Goal: Task Accomplishment & Management: Use online tool/utility

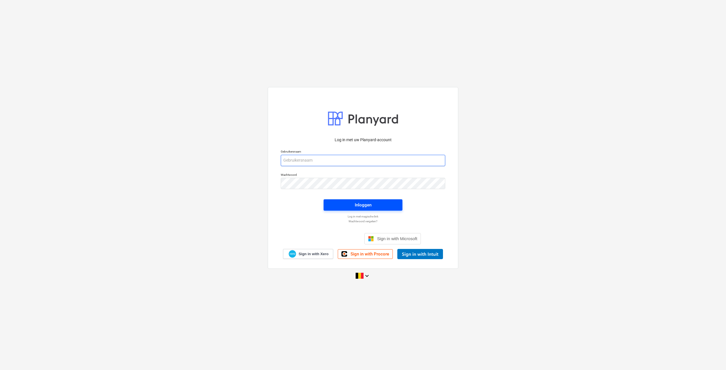
type input "[EMAIL_ADDRESS][DOMAIN_NAME]"
click at [371, 205] on span "Inloggen" at bounding box center [362, 204] width 65 height 7
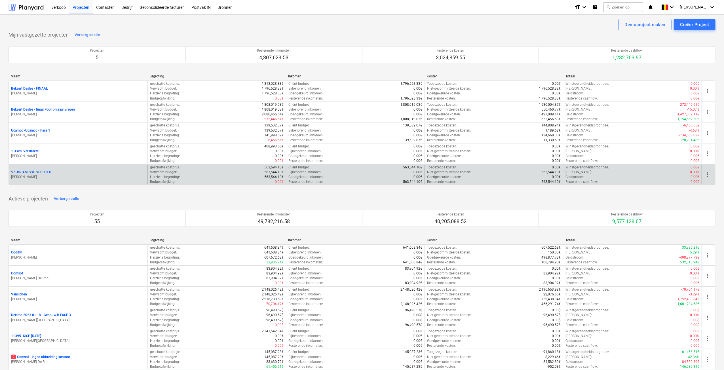
click at [17, 172] on p "57 - BRIAM SCE SILBLOXX" at bounding box center [31, 172] width 40 height 5
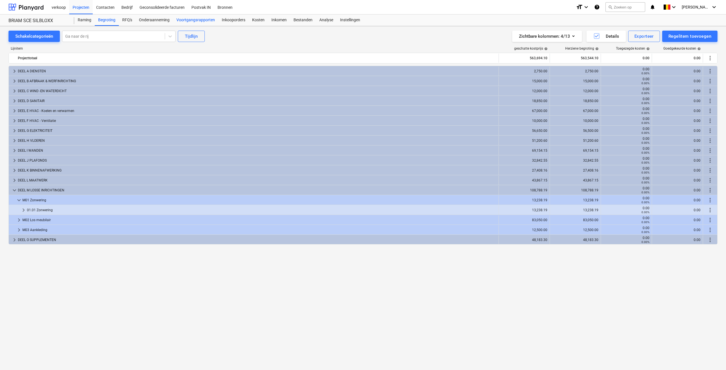
click at [181, 23] on div "Voortgangsrapporten" at bounding box center [195, 19] width 45 height 11
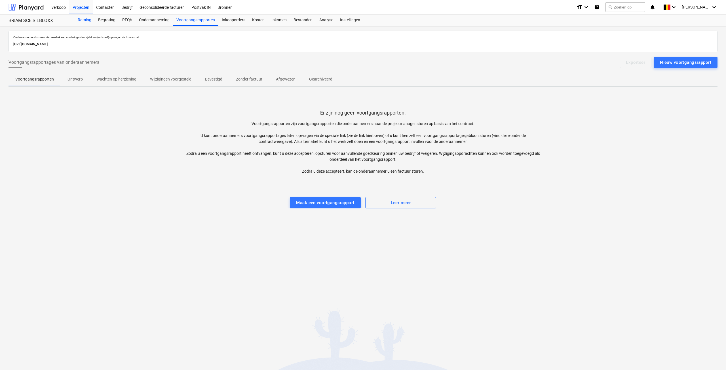
click at [91, 23] on div "Raming" at bounding box center [84, 19] width 20 height 11
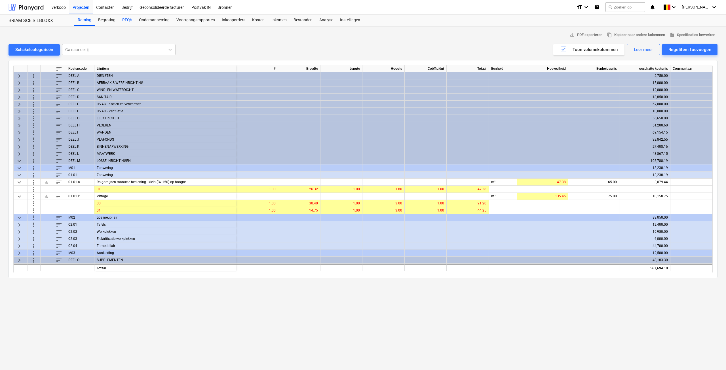
click at [123, 19] on div "RFQ's" at bounding box center [127, 19] width 17 height 11
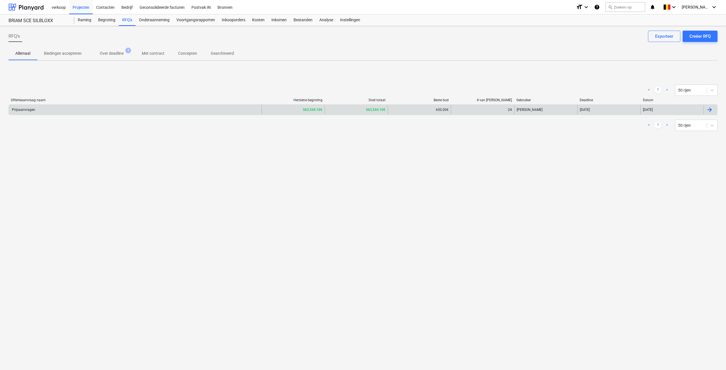
click at [71, 109] on div "Prijsaanvragen" at bounding box center [135, 109] width 253 height 9
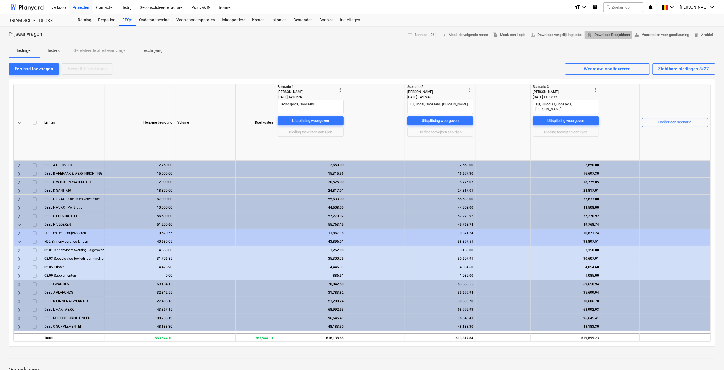
click at [604, 34] on span "attach_file Download Bidsjabloon" at bounding box center [608, 35] width 43 height 7
click at [26, 69] on div "Een bod toevoegen" at bounding box center [34, 68] width 38 height 7
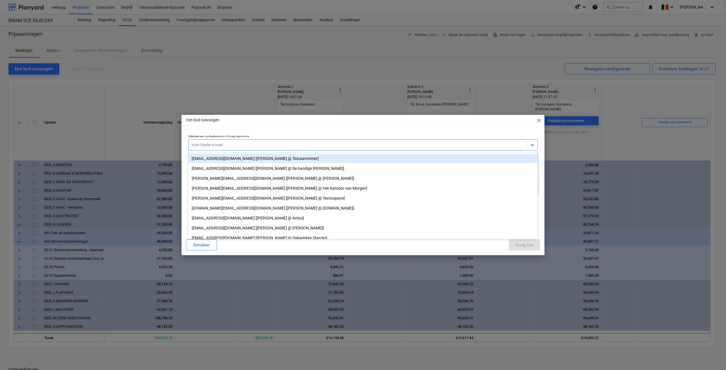
click at [219, 145] on div at bounding box center [357, 145] width 332 height 6
click at [538, 121] on span "close" at bounding box center [538, 120] width 7 height 7
type textarea "x"
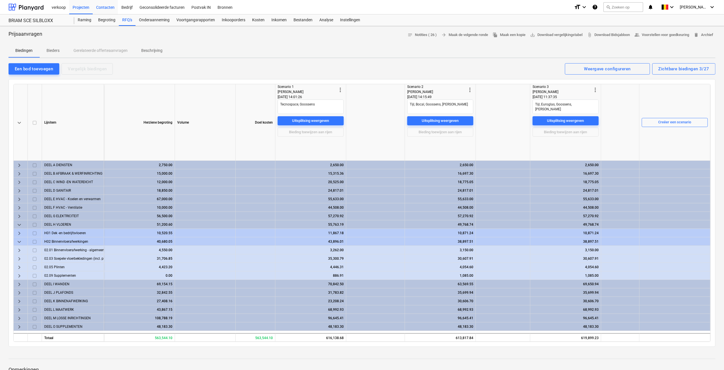
click at [105, 9] on div "Contacten" at bounding box center [105, 7] width 25 height 14
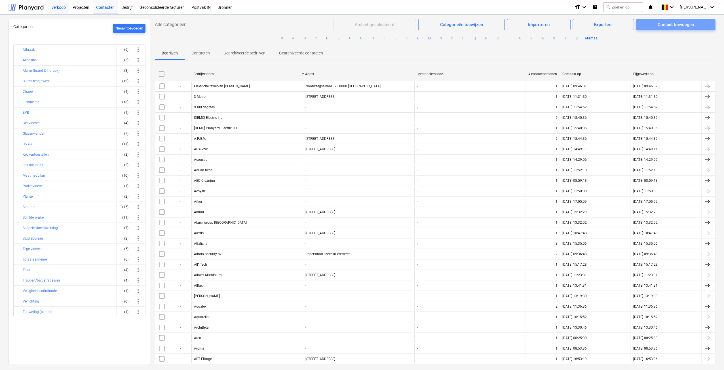
click at [674, 27] on div "Contact toevoegen" at bounding box center [675, 24] width 36 height 7
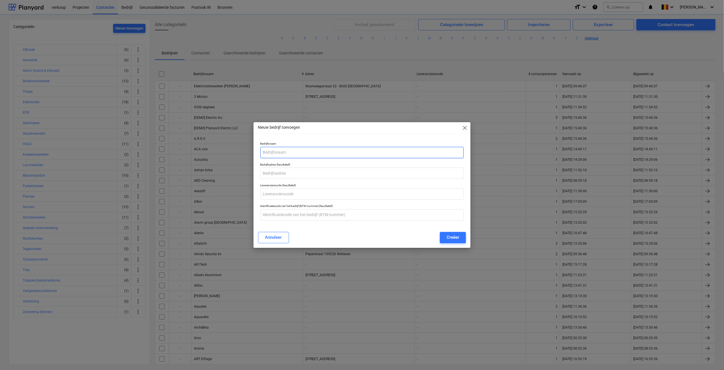
click at [278, 159] on div "Bedrijfsnaam" at bounding box center [362, 149] width 208 height 21
click at [277, 153] on input "text" at bounding box center [362, 152] width 204 height 11
click at [277, 152] on input "text" at bounding box center [363, 152] width 204 height 11
type input "[PERSON_NAME]"
type input "J"
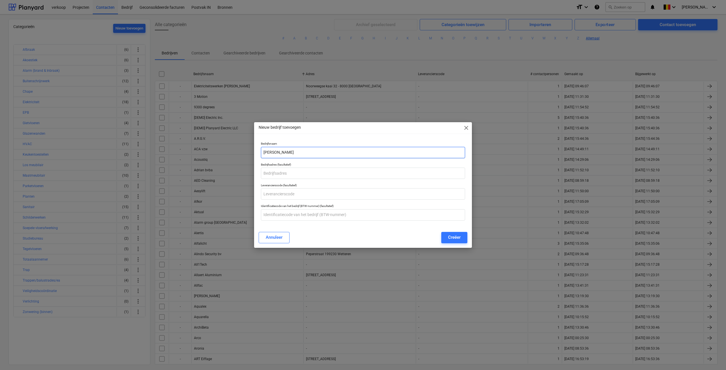
drag, startPoint x: 279, startPoint y: 151, endPoint x: 216, endPoint y: 148, distance: 63.8
click at [216, 148] on div "Nieuw bedrijf toevoegen close Bedrijfsnaam [PERSON_NAME] (facultatief) Leveranc…" at bounding box center [363, 185] width 726 height 370
type input "Dexion"
type input "Heizel [STREET_ADDRESS]"
click at [456, 238] on div "Creëer" at bounding box center [454, 237] width 12 height 7
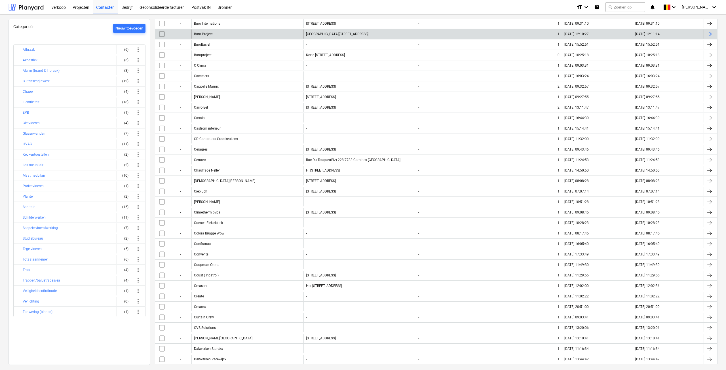
scroll to position [935, 0]
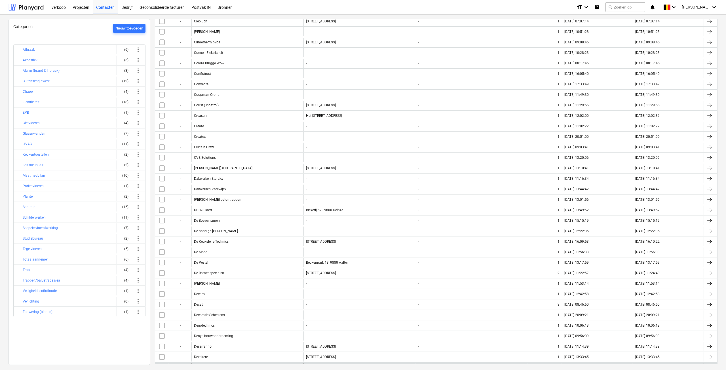
click at [219, 363] on div "Dexion" at bounding box center [247, 367] width 112 height 9
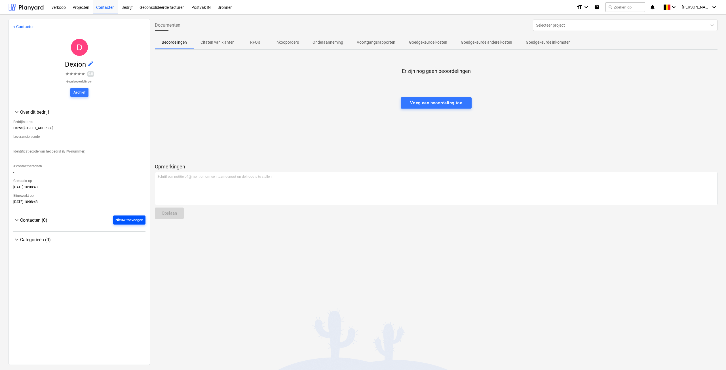
click at [130, 220] on div "Nieuw toevoegen" at bounding box center [129, 220] width 28 height 7
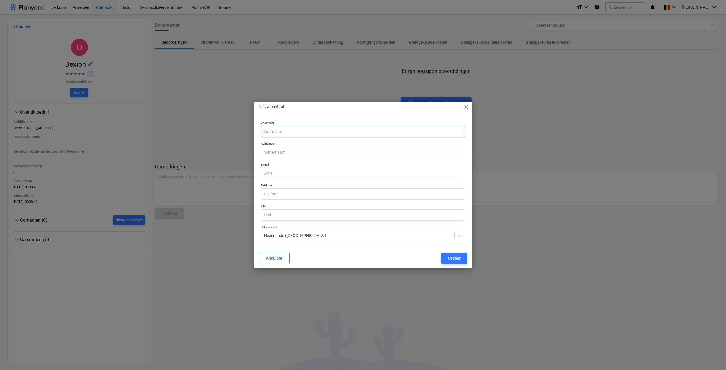
click at [299, 132] on input "text" at bounding box center [363, 131] width 204 height 11
type input "[PERSON_NAME]"
type input "Jouret"
paste input "[PERSON_NAME][EMAIL_ADDRESS][DOMAIN_NAME]"
type input "[PERSON_NAME][EMAIL_ADDRESS][DOMAIN_NAME]"
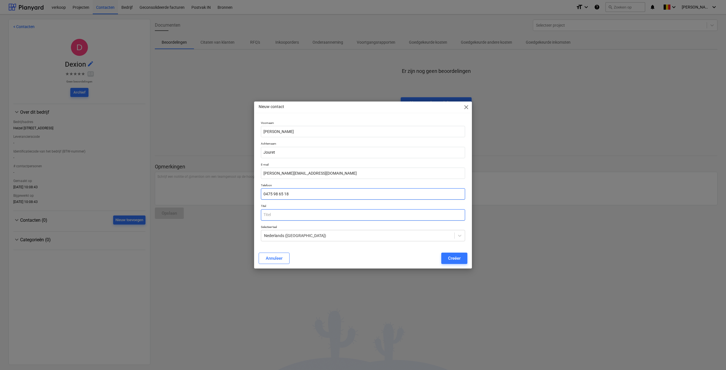
type input "0475 98 65 18"
click at [272, 214] on input "text" at bounding box center [363, 214] width 204 height 11
type input "Sales Consultant"
click at [451, 260] on div "Creëer" at bounding box center [454, 258] width 12 height 7
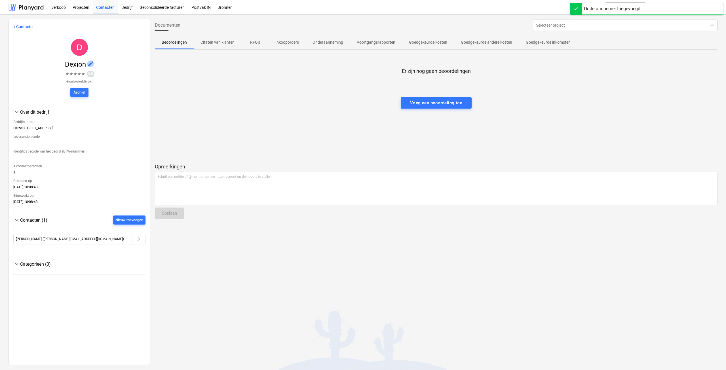
click at [90, 64] on span "edit" at bounding box center [90, 63] width 7 height 7
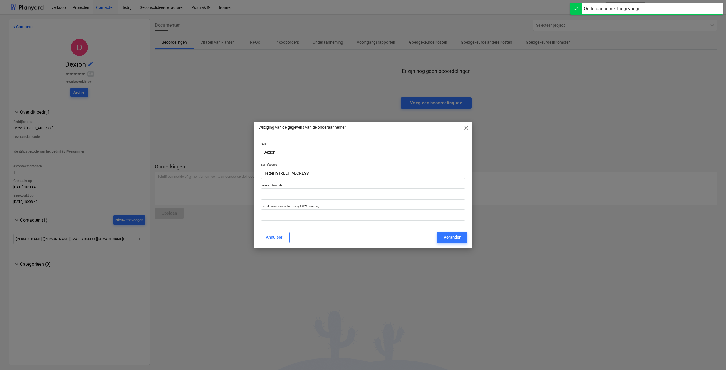
click at [469, 128] on div "Wijziging van de gegevens van de onderaannemer close" at bounding box center [363, 127] width 218 height 11
click at [465, 128] on span "close" at bounding box center [466, 127] width 7 height 7
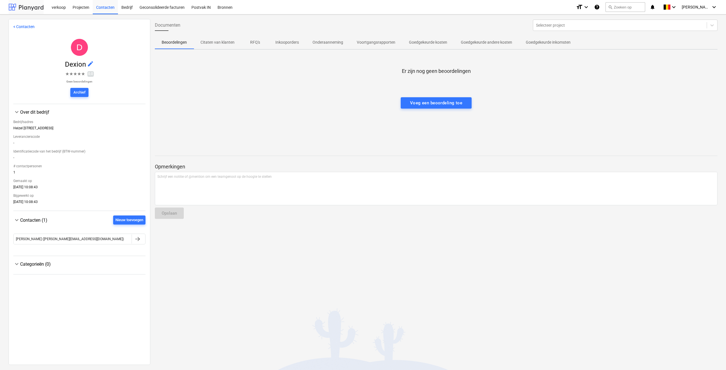
click at [26, 10] on div at bounding box center [26, 7] width 35 height 14
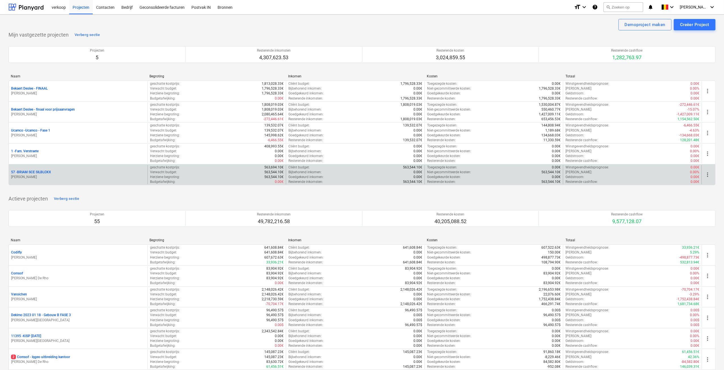
click at [58, 172] on div "57 - BRIAM SCE SILBLOXX" at bounding box center [78, 172] width 134 height 5
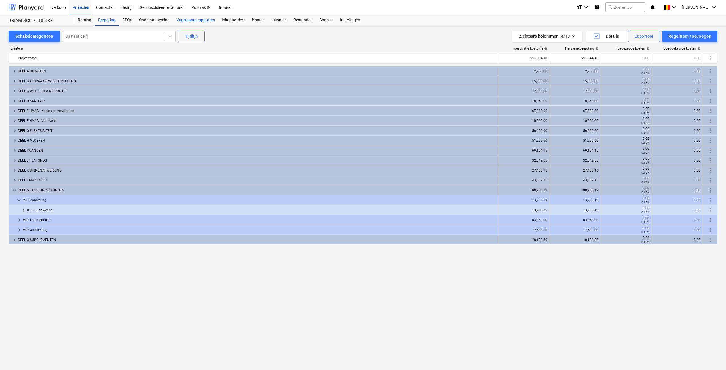
click at [193, 19] on div "Voortgangsrapporten" at bounding box center [195, 19] width 45 height 11
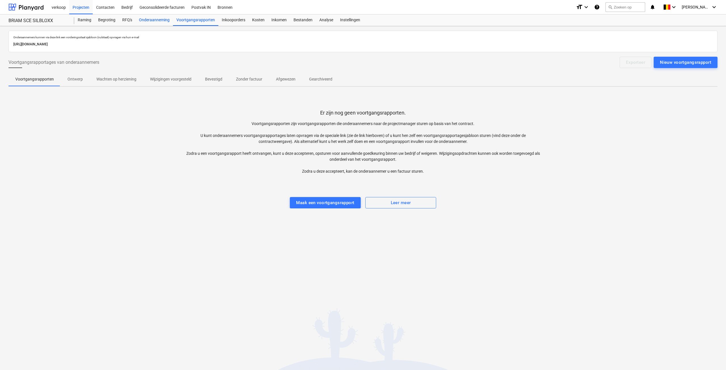
click at [154, 17] on div "Onderaanneming" at bounding box center [153, 19] width 37 height 11
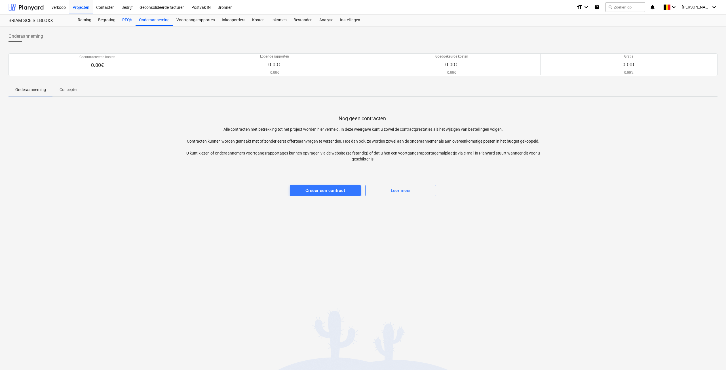
click at [124, 18] on div "RFQ's" at bounding box center [127, 19] width 17 height 11
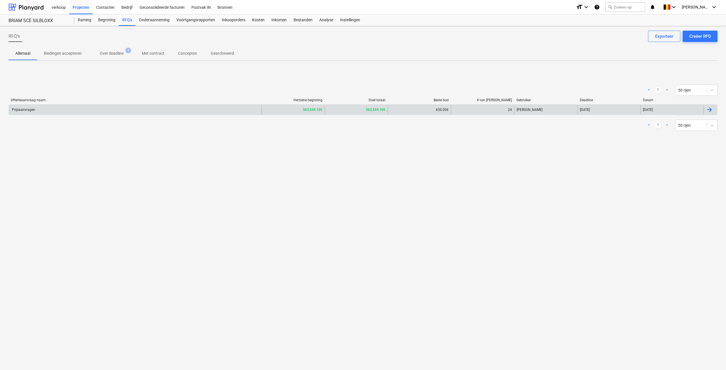
click at [69, 110] on div "Prijsaanvragen" at bounding box center [135, 109] width 253 height 9
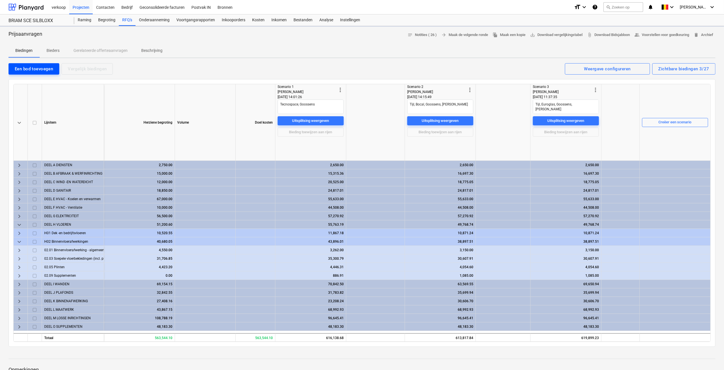
click at [45, 73] on button "Een bod toevoegen" at bounding box center [34, 68] width 51 height 11
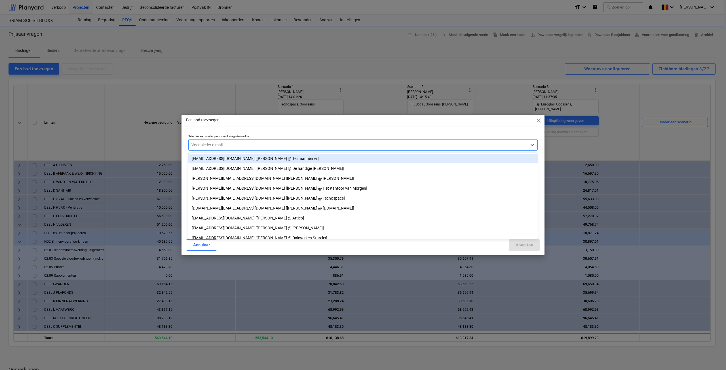
click at [203, 140] on div "Voer bieder e-mail" at bounding box center [362, 144] width 349 height 11
type textarea "x"
type input "de"
type textarea "x"
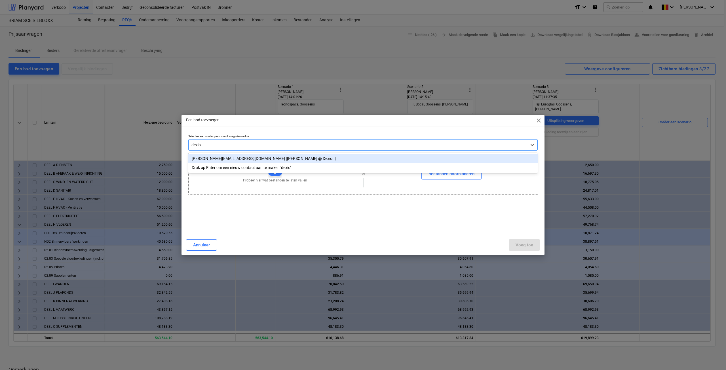
type input "dexion"
click at [207, 157] on div "[PERSON_NAME][EMAIL_ADDRESS][DOMAIN_NAME] [[PERSON_NAME] @ Dexion]" at bounding box center [362, 158] width 349 height 9
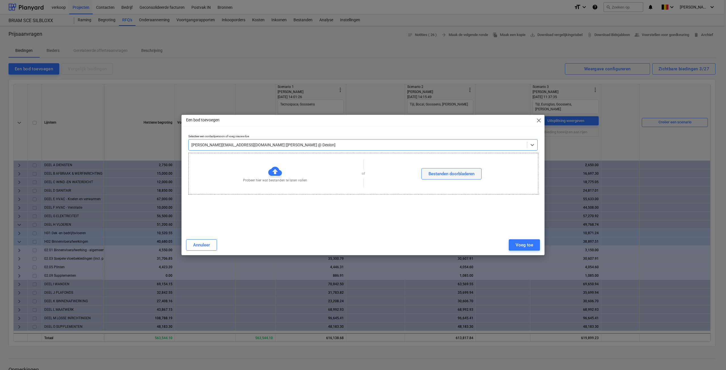
click at [439, 173] on div "Bestanden doorbladeren" at bounding box center [451, 173] width 46 height 7
click at [456, 179] on div "Probeer hier wat bestanden te laten vallen of Bestanden doorbladeren" at bounding box center [362, 174] width 349 height 32
click at [455, 177] on div "Bestanden doorbladeren" at bounding box center [451, 173] width 46 height 7
click at [522, 245] on div "Voeg toe" at bounding box center [524, 244] width 18 height 7
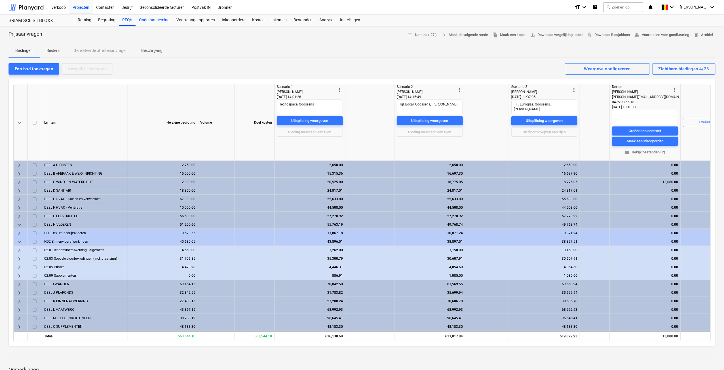
type textarea "x"
click at [104, 8] on div "Contacten" at bounding box center [105, 7] width 25 height 14
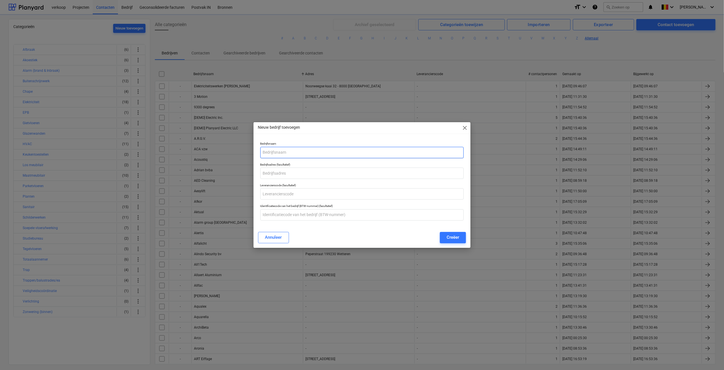
click at [301, 155] on input "text" at bounding box center [362, 152] width 204 height 11
click at [301, 152] on input "text" at bounding box center [362, 152] width 204 height 11
click at [273, 154] on input "text" at bounding box center [362, 152] width 204 height 11
click at [273, 152] on input "text" at bounding box center [362, 152] width 204 height 11
type input "Deco Gysels"
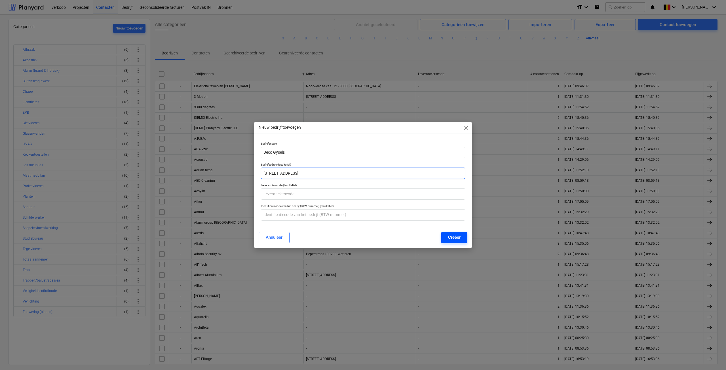
type input "[STREET_ADDRESS]"
click at [456, 240] on div "Creëer" at bounding box center [454, 237] width 12 height 7
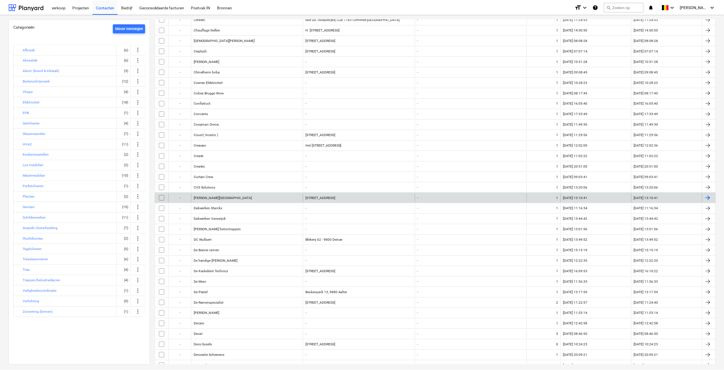
scroll to position [935, 0]
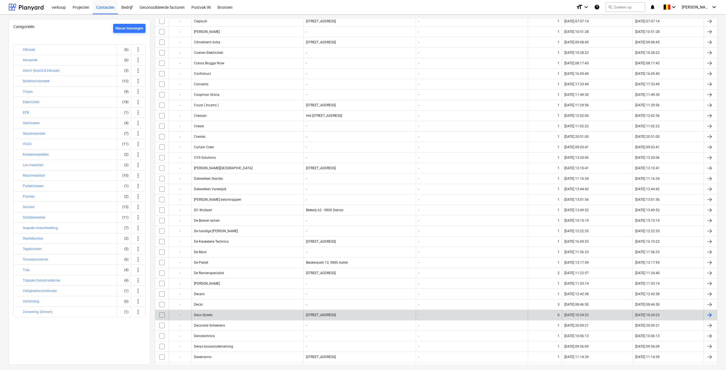
click at [206, 310] on div "Deco Gysels" at bounding box center [247, 314] width 112 height 9
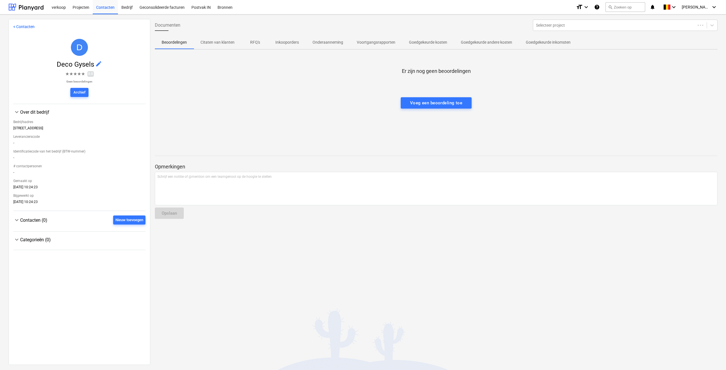
click at [129, 216] on div "keyboard_arrow_down Contacten (0) Nieuw toevoegen" at bounding box center [79, 221] width 132 height 21
click at [128, 219] on div "Nieuw toevoegen" at bounding box center [129, 220] width 28 height 7
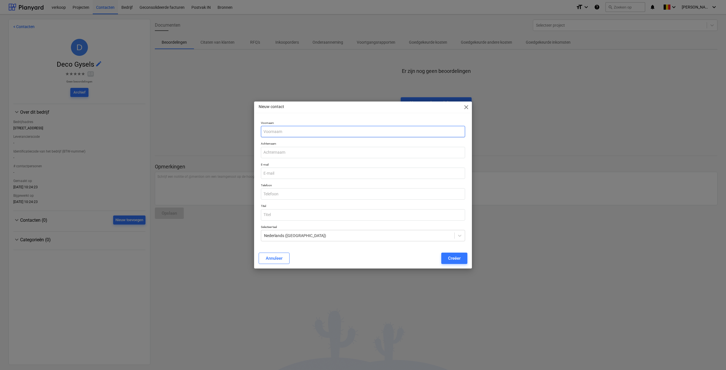
click at [297, 130] on input "text" at bounding box center [363, 131] width 204 height 11
type input "Leen"
type input "r"
type input "Roose"
paste input "[EMAIL_ADDRESS][DOMAIN_NAME]"
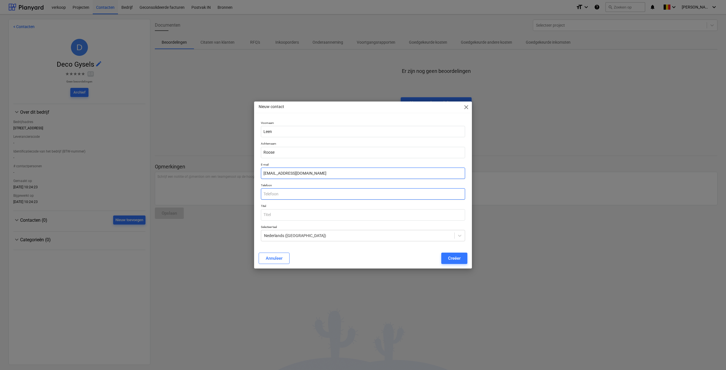
type input "[EMAIL_ADDRESS][DOMAIN_NAME]"
click at [276, 190] on input "text" at bounding box center [363, 193] width 204 height 11
type input "058 31 14 69"
click at [455, 256] on div "Creëer" at bounding box center [454, 258] width 12 height 7
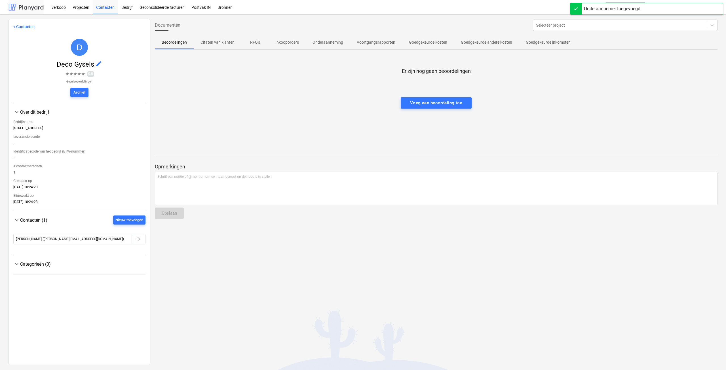
click at [20, 8] on div at bounding box center [26, 7] width 35 height 14
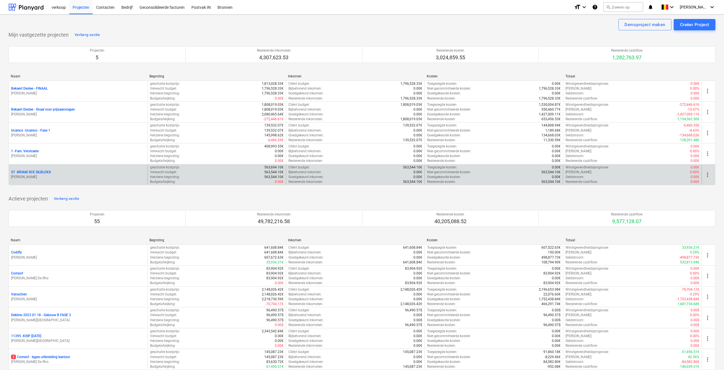
click at [42, 178] on p "[PERSON_NAME]" at bounding box center [78, 177] width 134 height 5
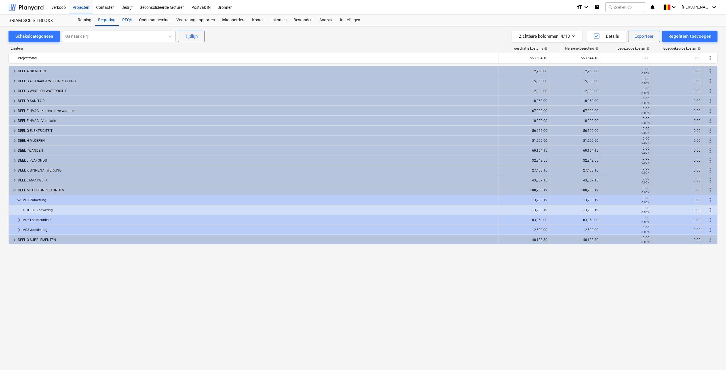
click at [125, 20] on div "RFQ's" at bounding box center [127, 19] width 17 height 11
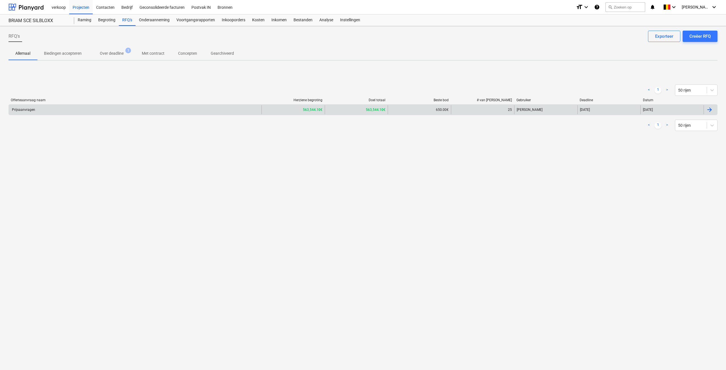
click at [92, 106] on div "Prijsaanvragen" at bounding box center [135, 109] width 253 height 9
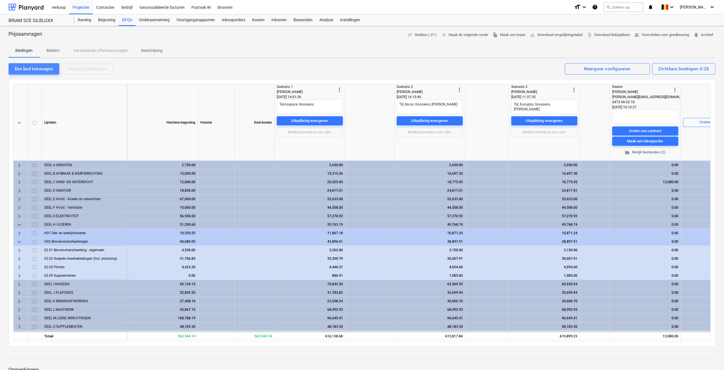
click at [38, 69] on div "Een bod toevoegen" at bounding box center [34, 68] width 38 height 7
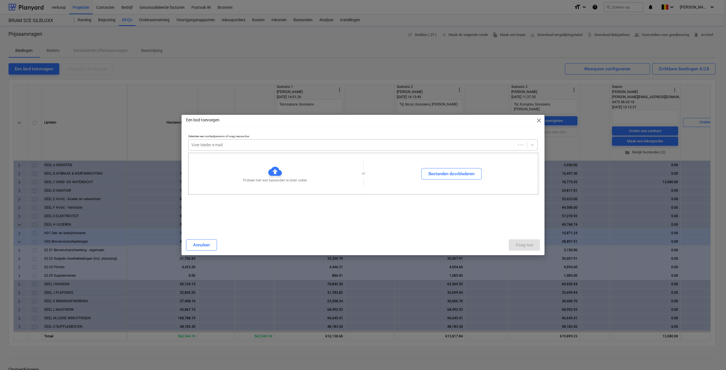
type textarea "x"
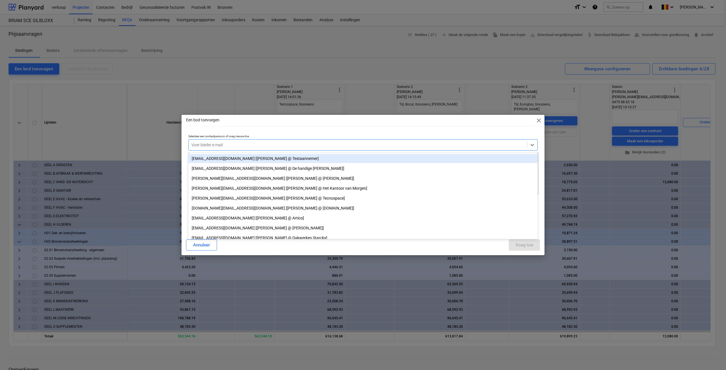
click at [263, 145] on div at bounding box center [357, 145] width 332 height 6
type input "leen"
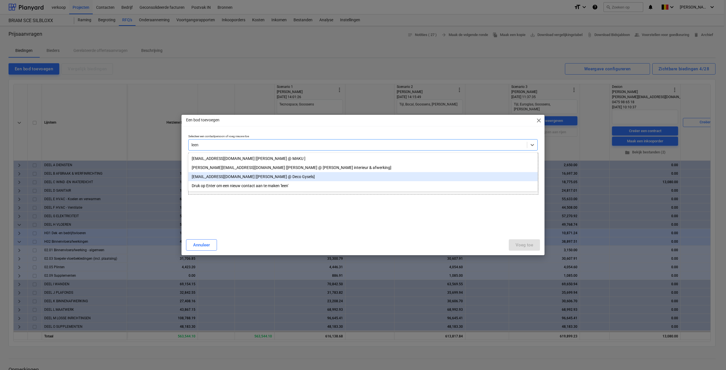
click at [243, 176] on div "[EMAIL_ADDRESS][DOMAIN_NAME] [[PERSON_NAME] @ Deco Gysels]" at bounding box center [362, 176] width 349 height 9
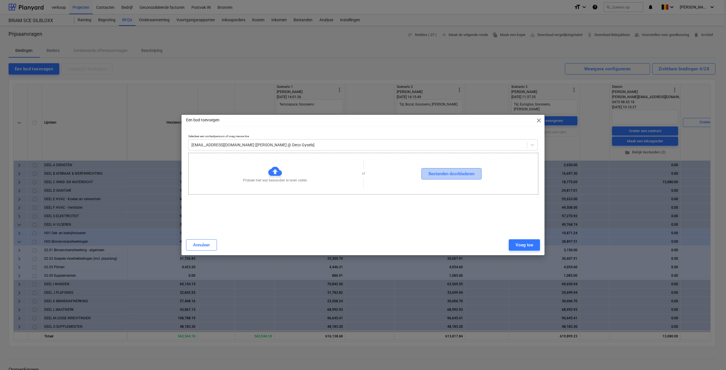
click at [447, 172] on div "Bestanden doorbladeren" at bounding box center [451, 173] width 46 height 7
click at [520, 245] on div "Voeg toe" at bounding box center [524, 244] width 18 height 7
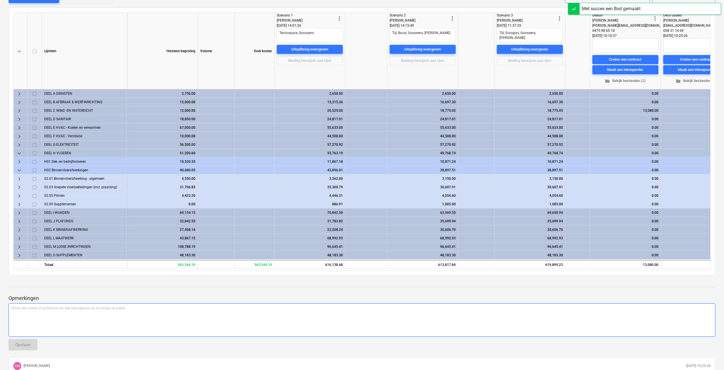
scroll to position [170, 0]
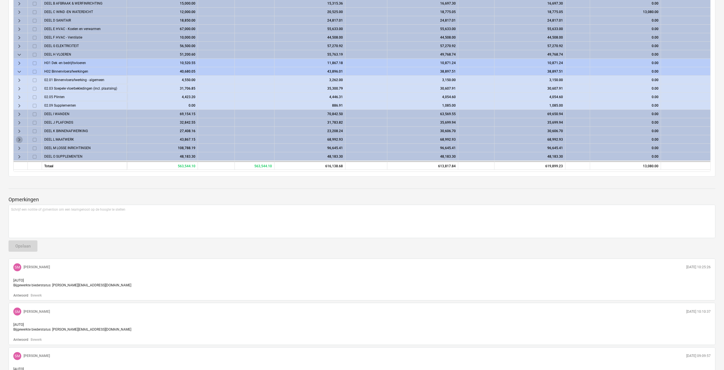
click at [21, 136] on span "keyboard_arrow_right" at bounding box center [19, 139] width 7 height 7
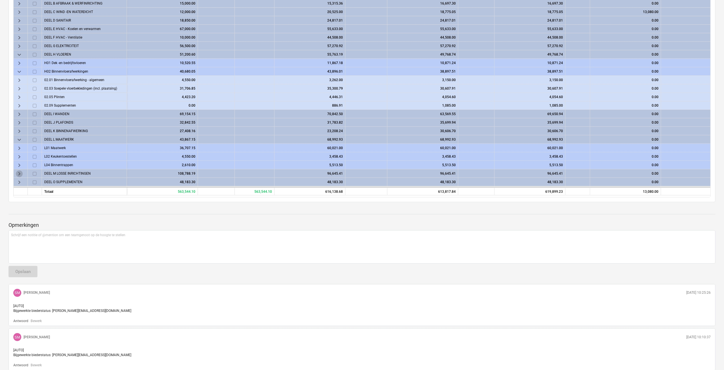
click at [18, 173] on span "keyboard_arrow_right" at bounding box center [19, 173] width 7 height 7
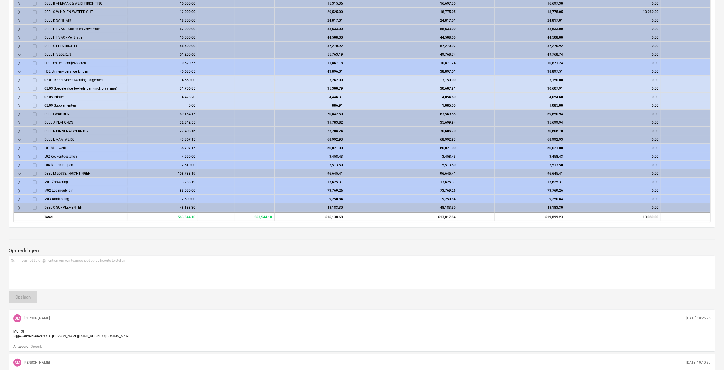
click at [334, 180] on div "13,625.31" at bounding box center [310, 182] width 66 height 9
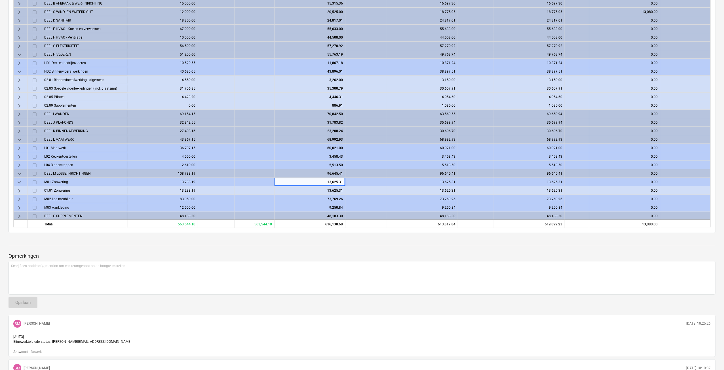
type textarea "x"
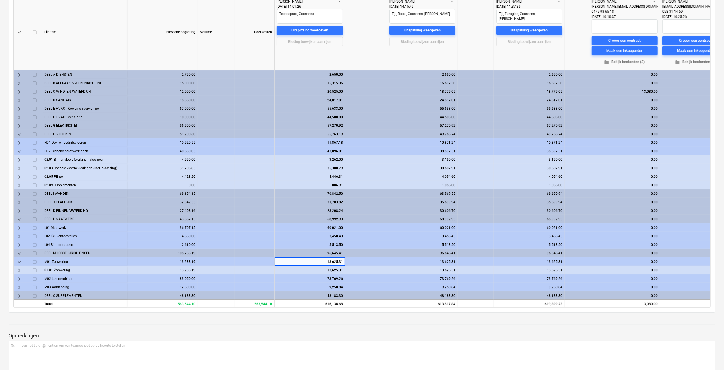
scroll to position [0, 0]
